Goal: Task Accomplishment & Management: Complete application form

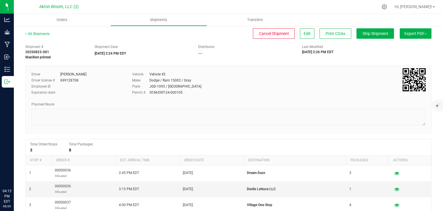
scroll to position [0, 0]
click icon
click at [70, 18] on span "Orders" at bounding box center [62, 19] width 27 height 5
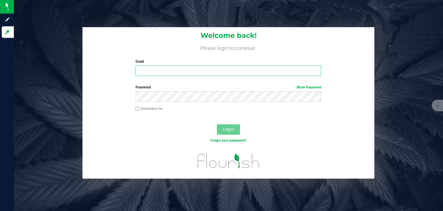
click at [151, 72] on input "Email" at bounding box center [229, 70] width 186 height 10
type input "[EMAIL_ADDRESS][DOMAIN_NAME]"
click at [217, 124] on button "Log In" at bounding box center [228, 129] width 23 height 10
click p "Outbound"
click span "Create new order"
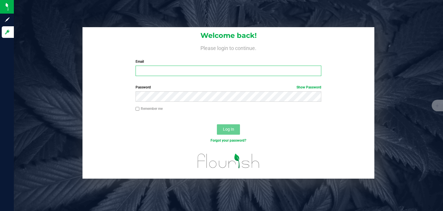
click span
type input "best"
click li "Best Buds Cannabis Company"
click span
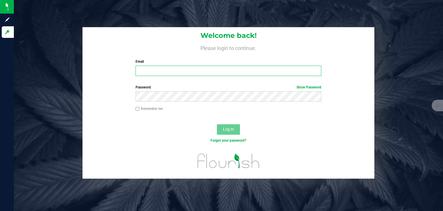
scroll to position [8, 81]
click div "Address Best Buds Cannabis Company [STREET_ADDRESS][US_STATE] Contact"
click span "Start Order"
click span "Toggle calendar"
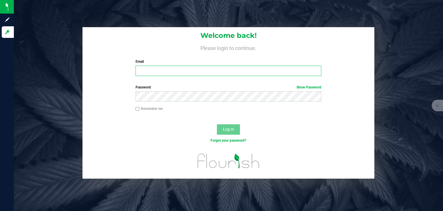
click span "26"
type input "[DATE]"
click button "Add New Detail"
click span "NO DATA FOUND"
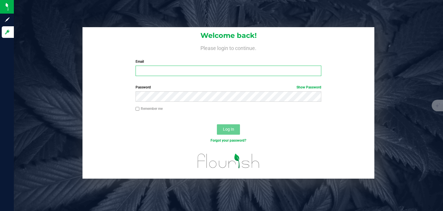
scroll to position [8, 70]
click li "Cherry Kiss 1G Preroll - Final Product"
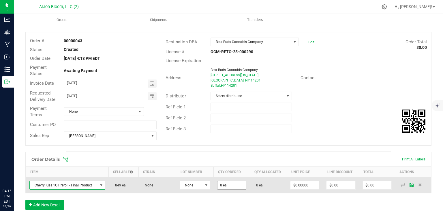
type input "0"
click at [228, 186] on input "0" at bounding box center [232, 185] width 29 height 8
type input "500 ea"
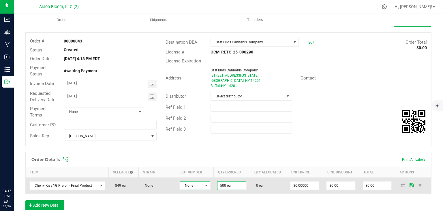
click at [207, 185] on span at bounding box center [206, 185] width 5 height 5
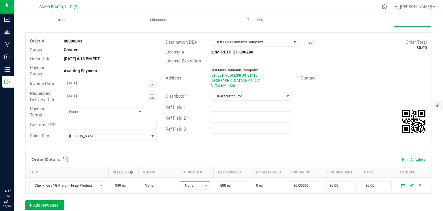
click at [207, 185] on span at bounding box center [206, 185] width 5 height 5
click at [202, 165] on li "CK2025AB3" at bounding box center [206, 165] width 54 height 10
click at [56, 205] on button "Add New Detail" at bounding box center [44, 206] width 39 height 10
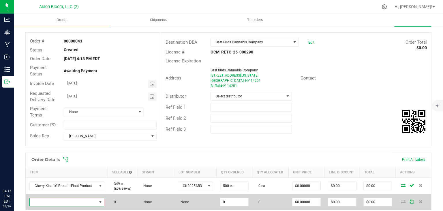
click at [100, 201] on span "NO DATA FOUND" at bounding box center [100, 201] width 5 height 5
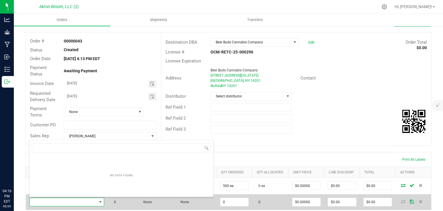
scroll to position [8, 74]
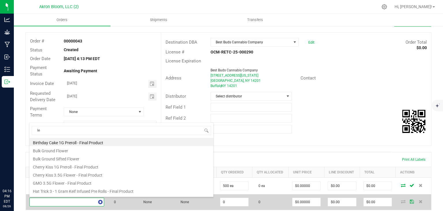
type input "les"
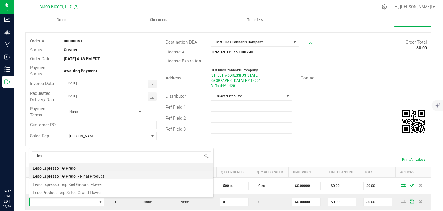
click at [61, 176] on li "Leso Espresso 1G Preroll - Final Product" at bounding box center [121, 175] width 184 height 8
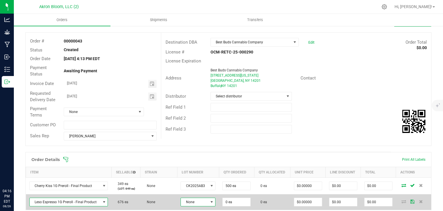
click at [211, 201] on span at bounding box center [211, 201] width 5 height 5
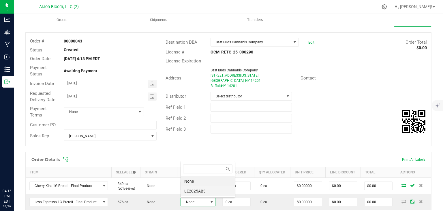
click at [207, 190] on li "LE2025AB3" at bounding box center [208, 191] width 54 height 10
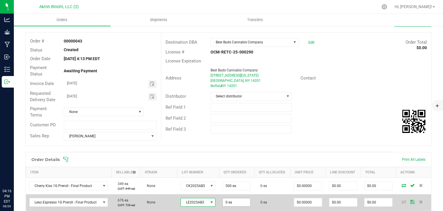
type input "0"
click at [232, 202] on input "0" at bounding box center [237, 202] width 28 height 8
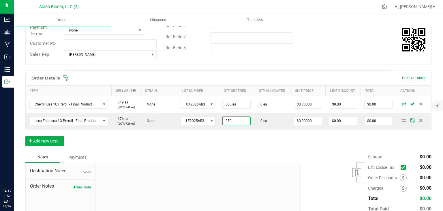
scroll to position [108, 0]
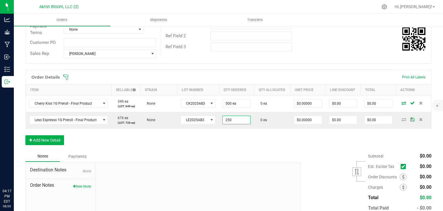
type input "250 ea"
click at [315, 147] on div "Order Details Print All Labels Item Sellable Strain Lot Number Qty Ordered Qty …" at bounding box center [228, 110] width 406 height 81
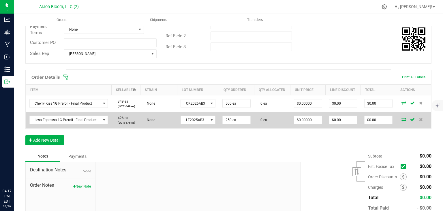
click at [405, 119] on icon at bounding box center [404, 118] width 5 height 3
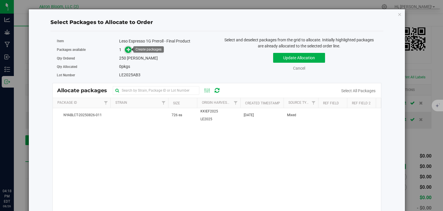
click at [130, 50] on icon at bounding box center [129, 49] width 4 height 4
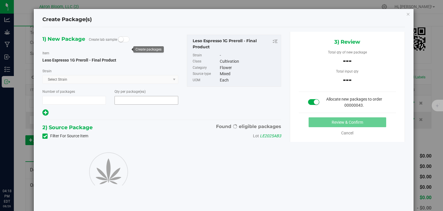
type input "1"
type input "250"
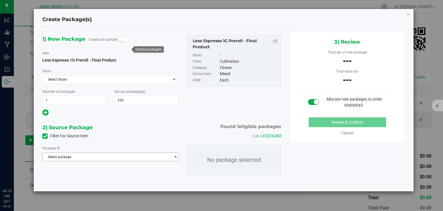
click at [177, 158] on span "select" at bounding box center [175, 156] width 4 height 5
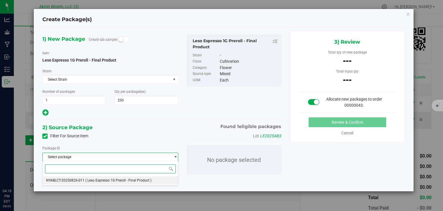
click at [139, 182] on li "NYABLCT-20250826-011 ( Leso Espresso 1G Preroll - Final Product )" at bounding box center [110, 180] width 135 height 8
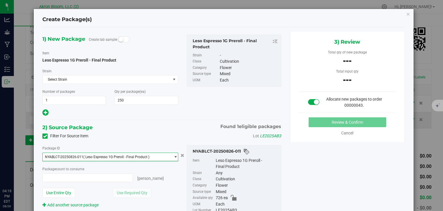
type input "0 ea"
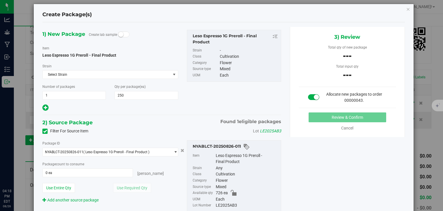
scroll to position [23, 0]
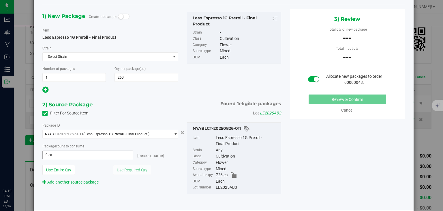
click at [72, 155] on input "0 ea" at bounding box center [88, 155] width 90 height 8
click at [147, 186] on div "Package ID NYABLCT-20250826-011 ( Leso Espresso 1G Preroll - Final Product ) NY…" at bounding box center [162, 157] width 248 height 81
type input "0 ea"
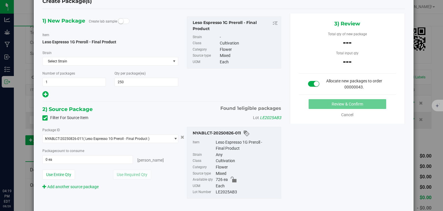
scroll to position [0, 0]
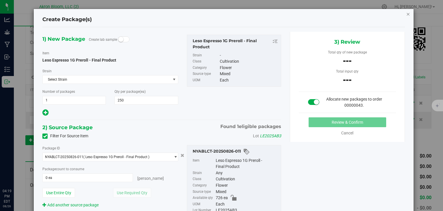
click at [409, 13] on icon "button" at bounding box center [408, 13] width 4 height 7
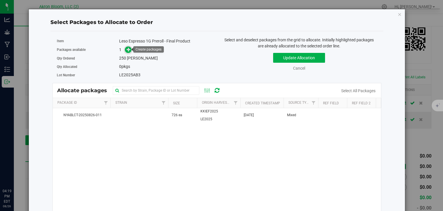
click at [127, 48] on icon at bounding box center [129, 49] width 4 height 4
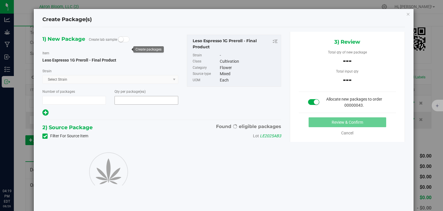
type input "1"
type input "250"
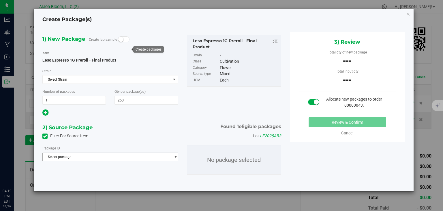
click at [175, 156] on span "select" at bounding box center [175, 156] width 4 height 5
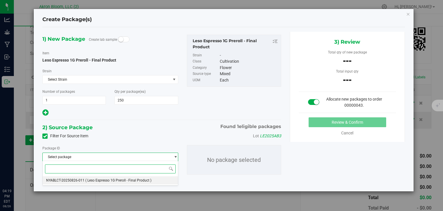
click at [166, 179] on li "NYABLCT-20250826-011 ( Leso Espresso 1G Preroll - Final Product )" at bounding box center [110, 180] width 135 height 8
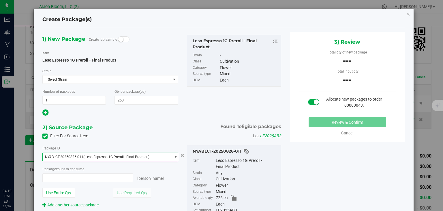
type input "0 ea"
click at [79, 179] on span "0 ea 0" at bounding box center [87, 177] width 90 height 9
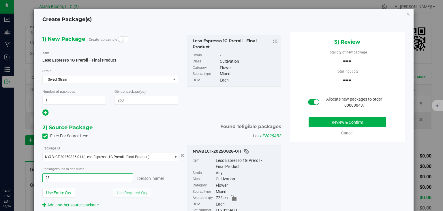
type input "2"
click at [138, 98] on input "250" at bounding box center [146, 100] width 63 height 8
type input "2 ea"
type input "260"
click at [94, 178] on input "2 ea" at bounding box center [88, 177] width 90 height 8
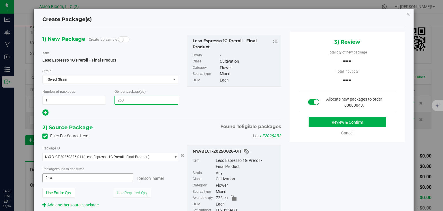
type input "260"
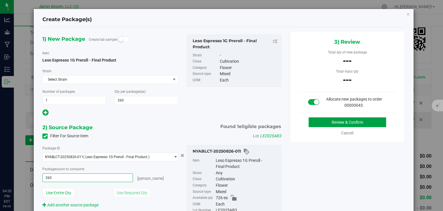
click at [332, 121] on button "Review & Confirm" at bounding box center [348, 122] width 78 height 10
type input "260 ea"
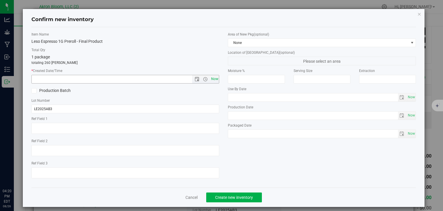
click at [214, 79] on span "Now" at bounding box center [215, 79] width 10 height 8
type input "[DATE] 4:20 PM"
click at [222, 196] on span "Create new inventory" at bounding box center [234, 197] width 38 height 5
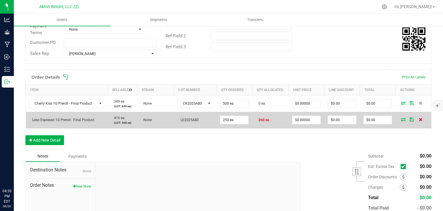
click at [420, 120] on icon at bounding box center [421, 118] width 4 height 3
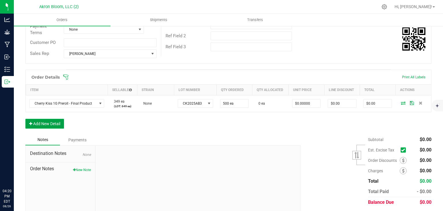
click at [52, 121] on button "Add New Detail" at bounding box center [44, 124] width 39 height 10
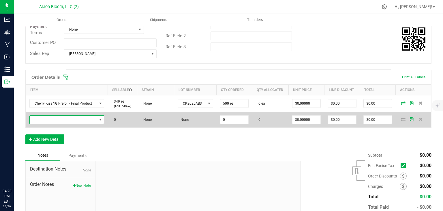
click at [100, 119] on span "NO DATA FOUND" at bounding box center [100, 119] width 5 height 5
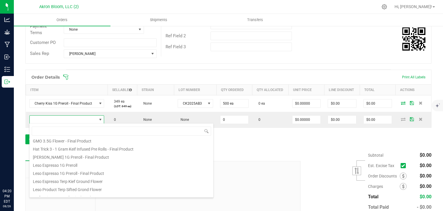
scroll to position [47, 0]
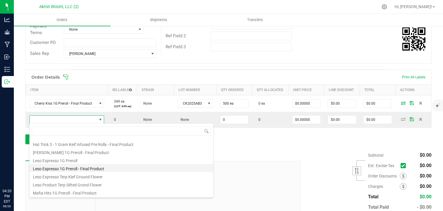
click at [93, 168] on li "Leso Espresso 1G Preroll - Final Product" at bounding box center [121, 168] width 184 height 8
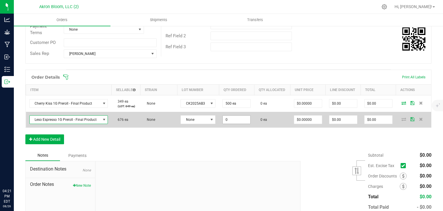
click at [235, 118] on input "0" at bounding box center [237, 119] width 28 height 8
click at [405, 118] on icon at bounding box center [404, 118] width 5 height 3
type input "260 ea"
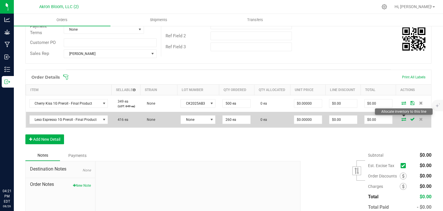
click at [404, 118] on icon at bounding box center [404, 118] width 5 height 3
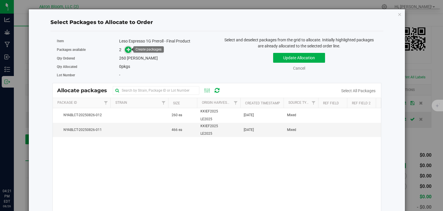
click at [127, 50] on icon at bounding box center [129, 49] width 4 height 4
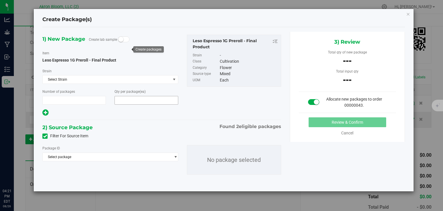
type input "1"
type input "260"
click at [175, 156] on span "select" at bounding box center [175, 156] width 4 height 5
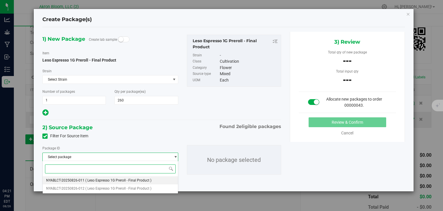
click at [161, 180] on li "NYABLCT-20250826-011 ( Leso Espresso 1G Preroll - Final Product )" at bounding box center [110, 180] width 135 height 8
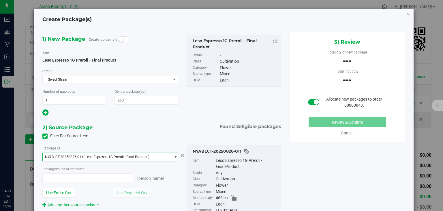
type input "0 ea"
click at [176, 156] on span "select" at bounding box center [175, 156] width 4 height 5
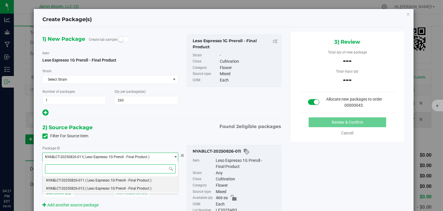
click at [163, 187] on li "NYABLCT-20250826-012 ( Leso Espresso 1G Preroll - Final Product )" at bounding box center [110, 188] width 135 height 8
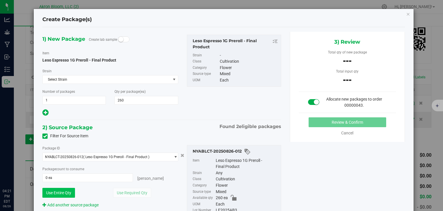
click at [67, 190] on button "Use Entire Qty" at bounding box center [58, 193] width 33 height 10
type input "260 ea"
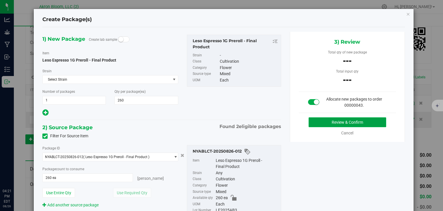
click at [334, 121] on button "Review & Confirm" at bounding box center [348, 122] width 78 height 10
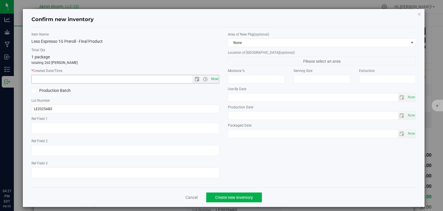
click at [216, 79] on span "Now" at bounding box center [215, 79] width 10 height 8
type input "[DATE] 4:21 PM"
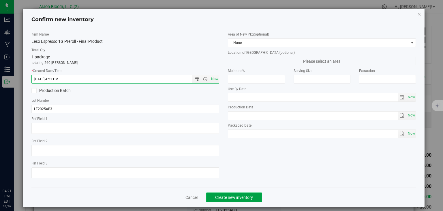
click at [226, 196] on span "Create new inventory" at bounding box center [234, 197] width 38 height 5
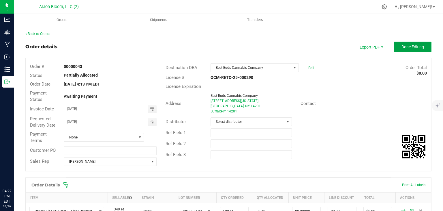
click at [407, 44] on span "Done Editing" at bounding box center [413, 46] width 23 height 5
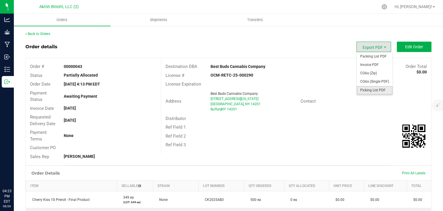
click at [370, 91] on span "Picking List PDF" at bounding box center [375, 90] width 36 height 8
click at [366, 56] on span "Packing List PDF" at bounding box center [375, 56] width 36 height 8
click at [366, 91] on span "Picking List PDF" at bounding box center [375, 90] width 36 height 8
